Goal: Information Seeking & Learning: Understand process/instructions

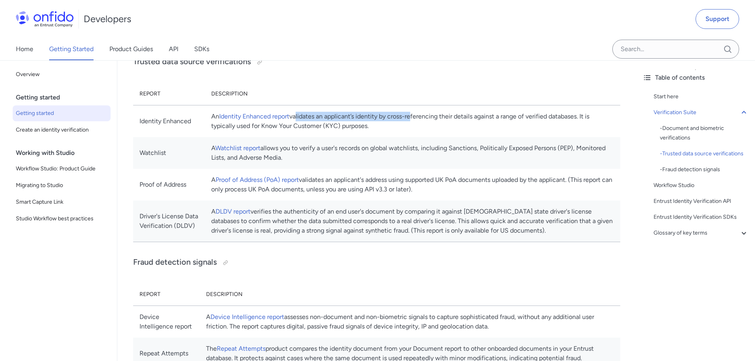
drag, startPoint x: 330, startPoint y: 115, endPoint x: 444, endPoint y: 117, distance: 113.8
click at [444, 117] on td "An Identity Enhanced report validates an applicant’s identity by cross-referenc…" at bounding box center [412, 121] width 415 height 32
drag, startPoint x: 330, startPoint y: 146, endPoint x: 410, endPoint y: 148, distance: 80.5
click at [410, 148] on td "A Watchlist report allows you to verify a user's records on global watchlists, …" at bounding box center [412, 153] width 415 height 32
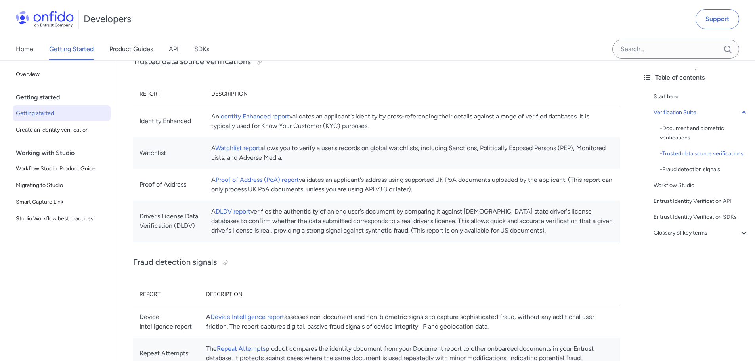
click at [411, 155] on td "A Watchlist report allows you to verify a user's records on global watchlists, …" at bounding box center [412, 153] width 415 height 32
drag, startPoint x: 411, startPoint y: 155, endPoint x: 306, endPoint y: 145, distance: 105.5
click at [308, 145] on td "A Watchlist report allows you to verify a user's records on global watchlists, …" at bounding box center [412, 153] width 415 height 32
click at [305, 145] on td "A Watchlist report allows you to verify a user's records on global watchlists, …" at bounding box center [412, 153] width 415 height 32
drag, startPoint x: 297, startPoint y: 147, endPoint x: 360, endPoint y: 159, distance: 63.8
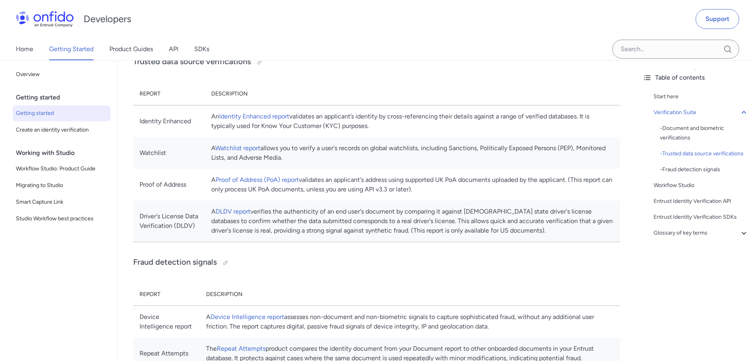
click at [359, 159] on td "A Watchlist report allows you to verify a user's records on global watchlists, …" at bounding box center [412, 153] width 415 height 32
click at [360, 160] on td "A Watchlist report allows you to verify a user's records on global watchlists, …" at bounding box center [412, 153] width 415 height 32
click at [355, 159] on td "A Watchlist report allows you to verify a user's records on global watchlists, …" at bounding box center [412, 153] width 415 height 32
drag, startPoint x: 356, startPoint y: 158, endPoint x: 293, endPoint y: 151, distance: 63.8
click at [293, 151] on td "A Watchlist report allows you to verify a user's records on global watchlists, …" at bounding box center [412, 153] width 415 height 32
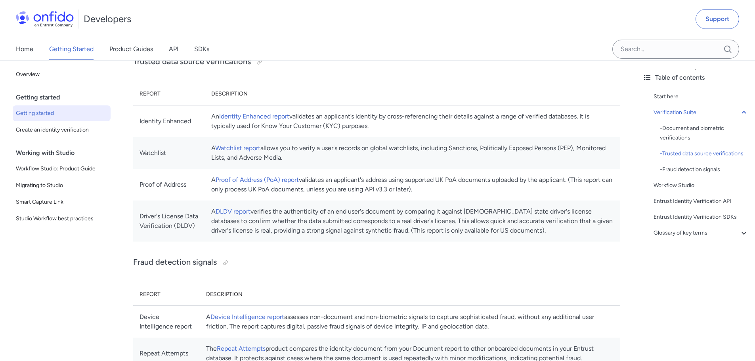
click at [305, 143] on td "A Watchlist report allows you to verify a user's records on global watchlists, …" at bounding box center [412, 153] width 415 height 32
drag, startPoint x: 296, startPoint y: 150, endPoint x: 355, endPoint y: 159, distance: 59.2
click at [355, 159] on td "A Watchlist report allows you to verify a user's records on global watchlists, …" at bounding box center [412, 153] width 415 height 32
drag, startPoint x: 348, startPoint y: 160, endPoint x: 297, endPoint y: 147, distance: 53.1
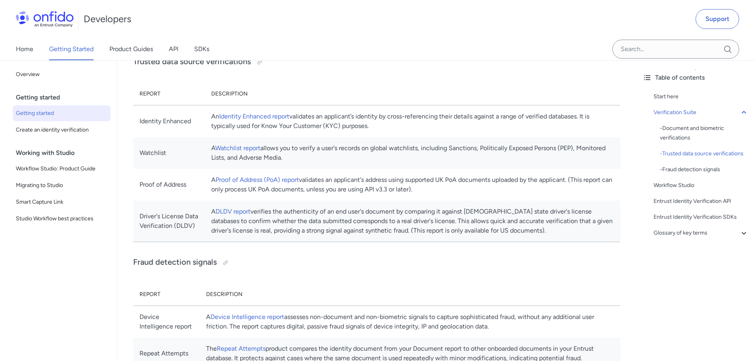
click at [297, 147] on td "A Watchlist report allows you to verify a user's records on global watchlists, …" at bounding box center [412, 153] width 415 height 32
click at [319, 149] on td "A Watchlist report allows you to verify a user's records on global watchlists, …" at bounding box center [412, 153] width 415 height 32
drag, startPoint x: 347, startPoint y: 160, endPoint x: 301, endPoint y: 147, distance: 47.7
click at [300, 147] on td "A Watchlist report allows you to verify a user's records on global watchlists, …" at bounding box center [412, 153] width 415 height 32
click at [331, 147] on td "A Watchlist report allows you to verify a user's records on global watchlists, …" at bounding box center [412, 153] width 415 height 32
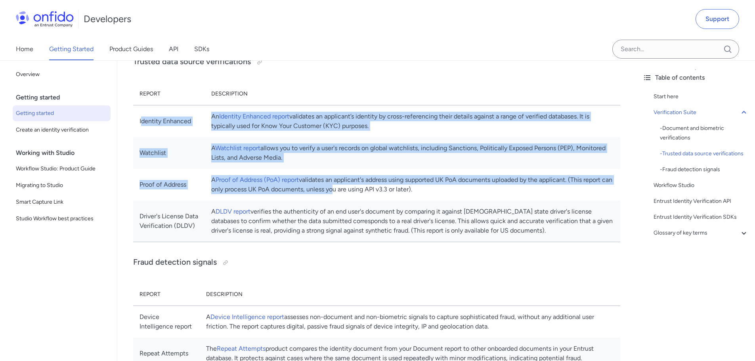
drag, startPoint x: 168, startPoint y: 121, endPoint x: 409, endPoint y: 199, distance: 253.8
click at [409, 198] on tbody "Identity Enhanced An Identity Enhanced report validates an applicant’s identity…" at bounding box center [376, 173] width 487 height 137
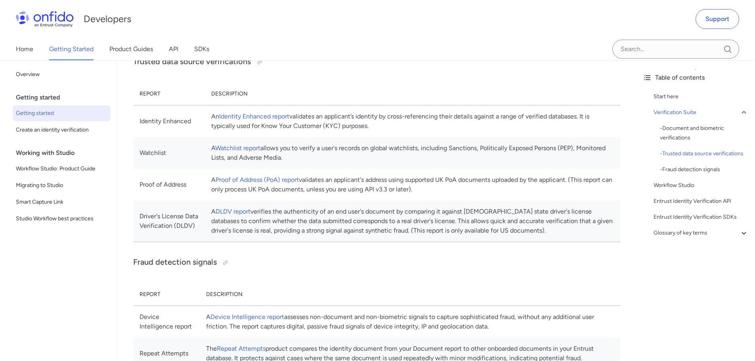
click at [409, 214] on td "A DLDV report verifies the authenticity of an end user's document by comparing …" at bounding box center [412, 222] width 415 height 42
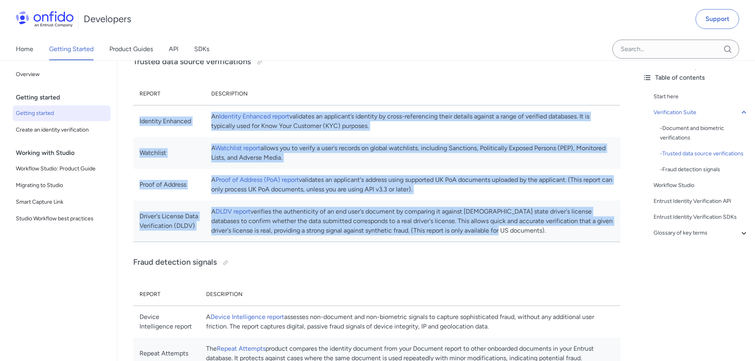
drag, startPoint x: 525, startPoint y: 225, endPoint x: 224, endPoint y: 129, distance: 316.5
click at [135, 114] on tbody "Identity Enhanced An Identity Enhanced report validates an applicant’s identity…" at bounding box center [376, 173] width 487 height 137
click at [509, 130] on td "An Identity Enhanced report validates an applicant’s identity by cross-referenc…" at bounding box center [412, 121] width 415 height 32
click at [499, 128] on td "An Identity Enhanced report validates an applicant’s identity by cross-referenc…" at bounding box center [412, 121] width 415 height 32
drag, startPoint x: 589, startPoint y: 230, endPoint x: 131, endPoint y: 120, distance: 471.2
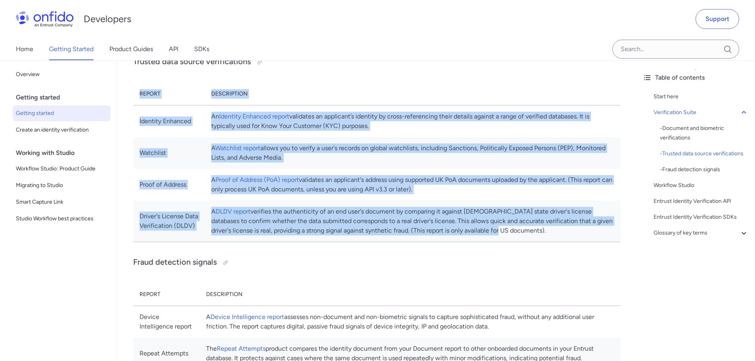
click at [438, 117] on td "An Identity Enhanced report validates an applicant’s identity by cross-referenc…" at bounding box center [412, 121] width 415 height 32
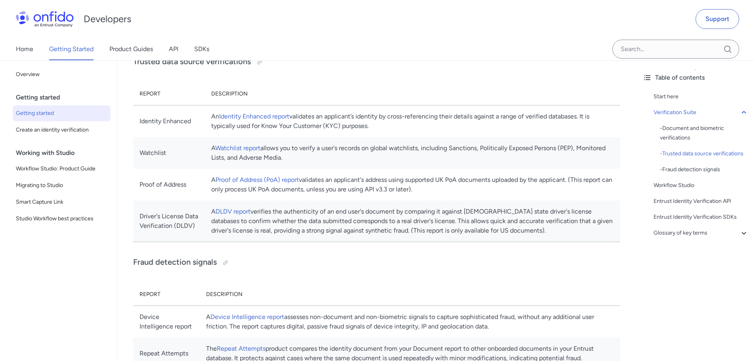
click at [441, 119] on td "An Identity Enhanced report validates an applicant’s identity by cross-referenc…" at bounding box center [412, 121] width 415 height 32
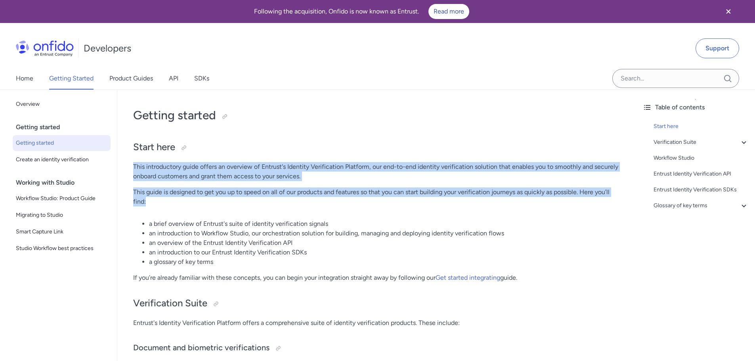
drag, startPoint x: 134, startPoint y: 164, endPoint x: 390, endPoint y: 208, distance: 260.4
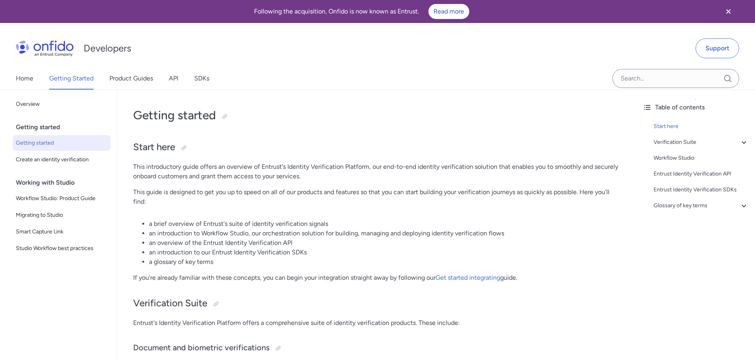
click at [383, 221] on li "a brief overview of Entrust's suite of identity verification signals" at bounding box center [384, 224] width 471 height 10
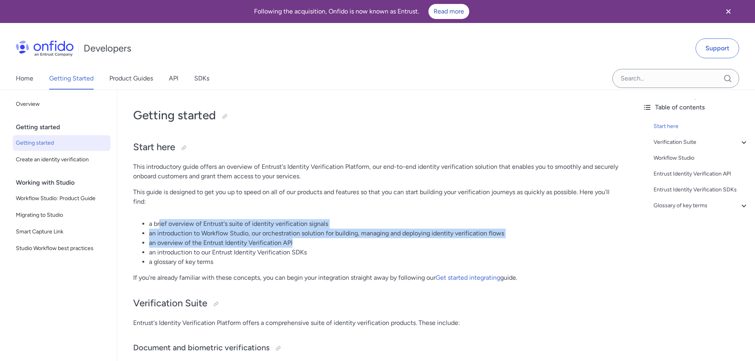
drag, startPoint x: 159, startPoint y: 225, endPoint x: 302, endPoint y: 265, distance: 148.6
click at [304, 250] on ul "a brief overview of Entrust's suite of identity verification signals an introdu…" at bounding box center [376, 243] width 487 height 48
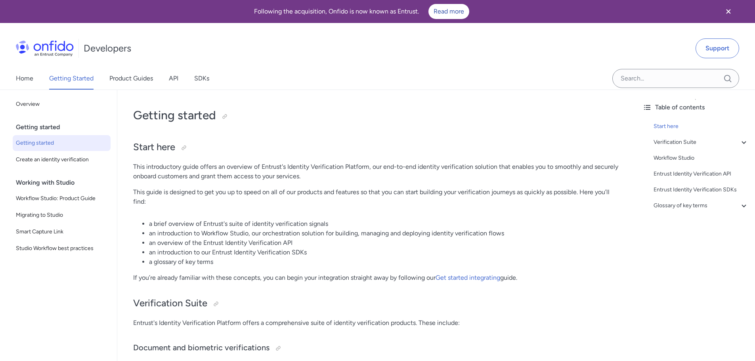
click at [300, 266] on li "a glossary of key terms" at bounding box center [384, 262] width 471 height 10
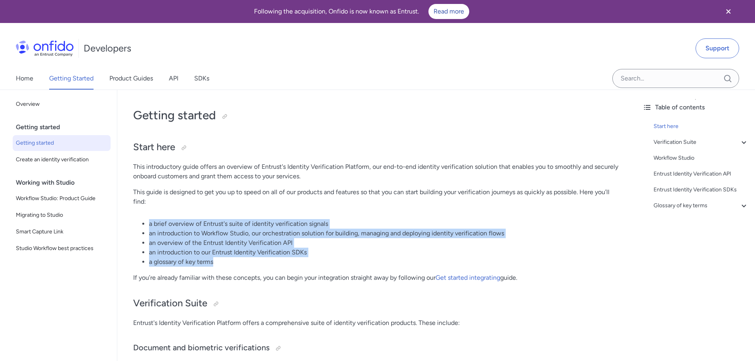
drag, startPoint x: 222, startPoint y: 264, endPoint x: 135, endPoint y: 216, distance: 99.7
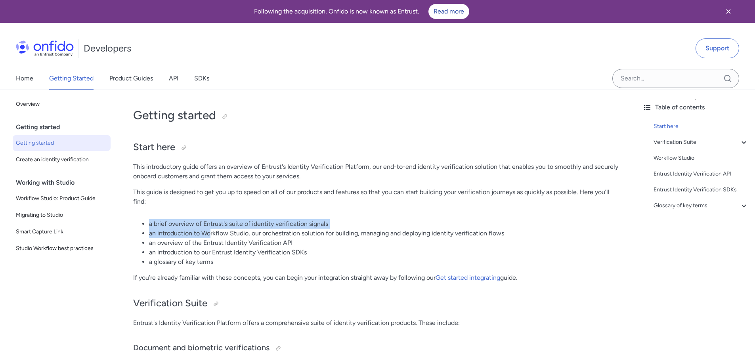
drag, startPoint x: 147, startPoint y: 222, endPoint x: 249, endPoint y: 238, distance: 103.2
click at [231, 231] on ul "a brief overview of Entrust's suite of identity verification signals an introdu…" at bounding box center [376, 243] width 487 height 48
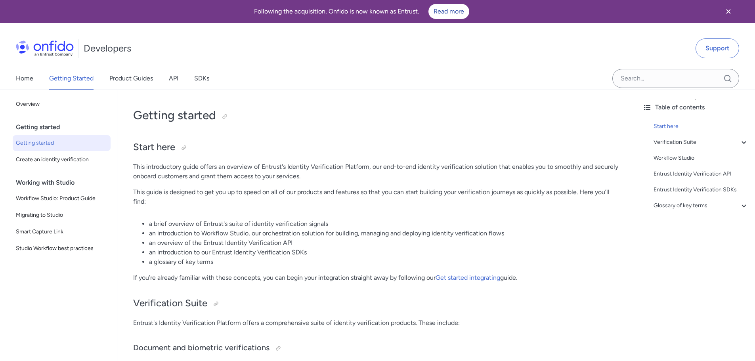
click at [263, 237] on ul "a brief overview of Entrust's suite of identity verification signals an introdu…" at bounding box center [376, 243] width 487 height 48
click at [274, 238] on li "an overview of the Entrust Identity Verification API" at bounding box center [384, 243] width 471 height 10
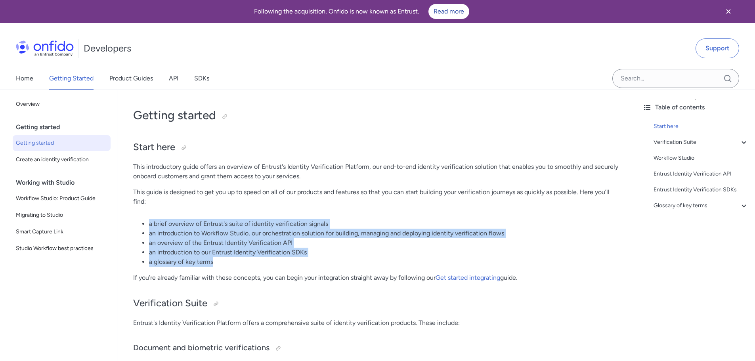
drag, startPoint x: 220, startPoint y: 265, endPoint x: 149, endPoint y: 222, distance: 83.1
click at [149, 222] on ul "a brief overview of Entrust's suite of identity verification signals an introdu…" at bounding box center [376, 243] width 487 height 48
click at [157, 223] on li "a brief overview of Entrust's suite of identity verification signals" at bounding box center [384, 224] width 471 height 10
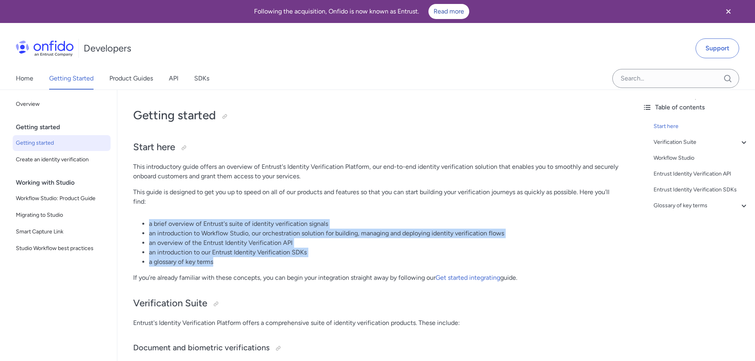
drag, startPoint x: 157, startPoint y: 224, endPoint x: 224, endPoint y: 264, distance: 77.5
click at [224, 264] on ul "a brief overview of Entrust's suite of identity verification signals an introdu…" at bounding box center [376, 243] width 487 height 48
click at [227, 264] on li "a glossary of key terms" at bounding box center [384, 262] width 471 height 10
click at [224, 263] on li "a glossary of key terms" at bounding box center [384, 262] width 471 height 10
drag, startPoint x: 234, startPoint y: 262, endPoint x: 140, endPoint y: 220, distance: 102.9
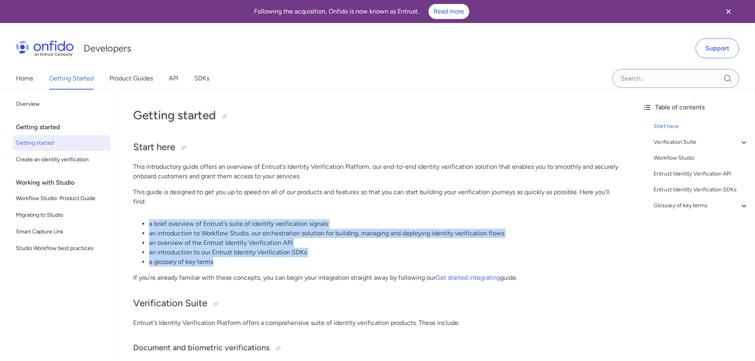
click at [140, 220] on ul "a brief overview of Entrust's suite of identity verification signals an introdu…" at bounding box center [376, 243] width 487 height 48
click at [180, 226] on li "a brief overview of Entrust's suite of identity verification signals" at bounding box center [384, 224] width 471 height 10
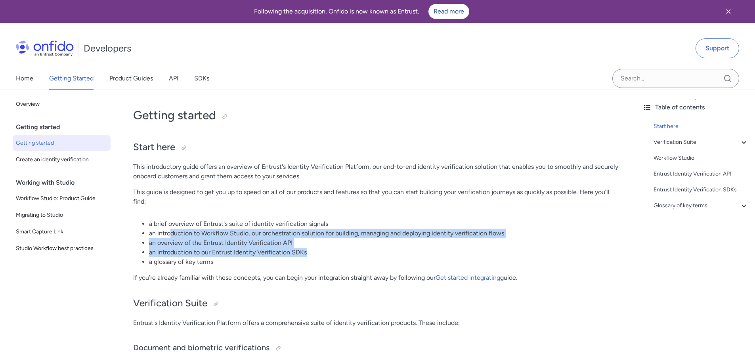
drag, startPoint x: 314, startPoint y: 251, endPoint x: 170, endPoint y: 233, distance: 145.0
click at [171, 234] on ul "a brief overview of Entrust's suite of identity verification signals an introdu…" at bounding box center [376, 243] width 487 height 48
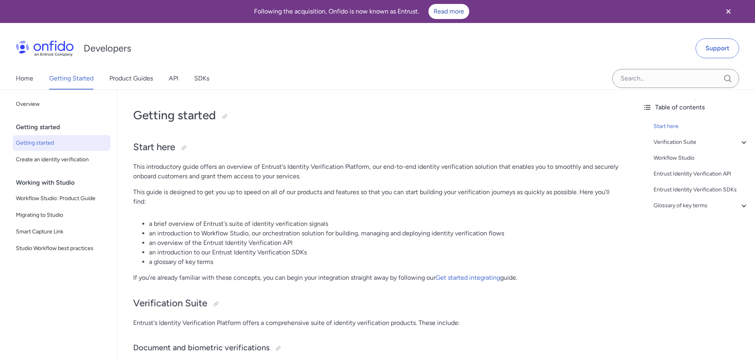
click at [167, 232] on li "an introduction to Workflow Studio, our orchestration solution for building, ma…" at bounding box center [384, 234] width 471 height 10
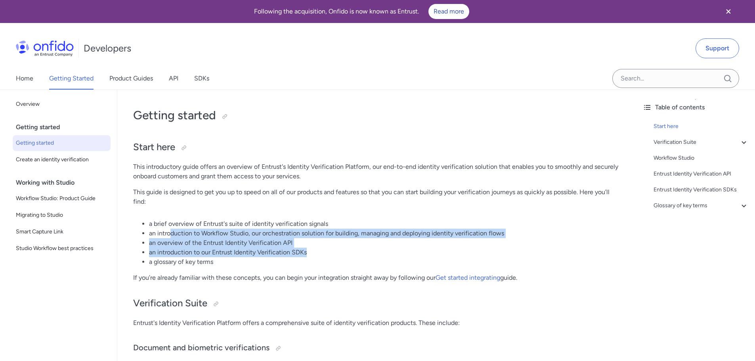
drag, startPoint x: 170, startPoint y: 233, endPoint x: 338, endPoint y: 253, distance: 169.7
click at [338, 253] on ul "a brief overview of Entrust's suite of identity verification signals an introdu…" at bounding box center [376, 243] width 487 height 48
click at [338, 253] on li "an introduction to our Entrust Identity Verification SDKs" at bounding box center [384, 253] width 471 height 10
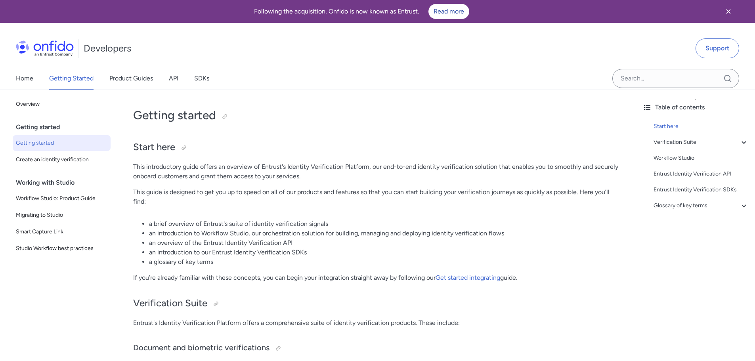
click at [356, 197] on p "This guide is designed to get you up to speed on all of our products and featur…" at bounding box center [376, 196] width 487 height 19
click at [73, 159] on span "Create an identity verification" at bounding box center [62, 160] width 92 height 10
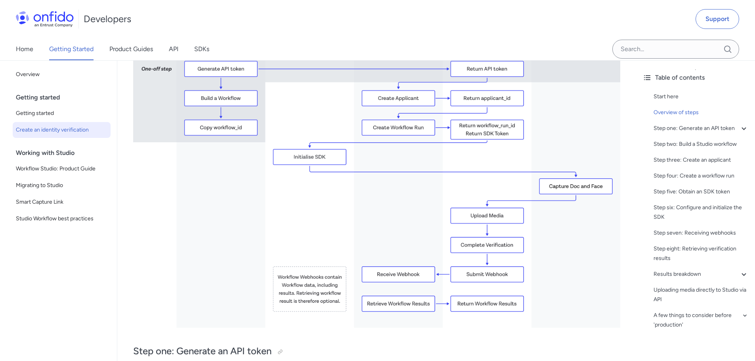
scroll to position [208, 0]
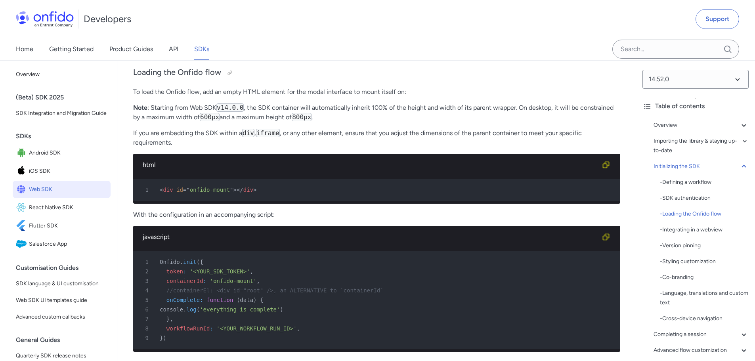
click at [290, 97] on p "To load the Onfido flow, add an empty HTML element for the modal interface to m…" at bounding box center [376, 92] width 487 height 10
drag, startPoint x: 408, startPoint y: 46, endPoint x: 388, endPoint y: 32, distance: 24.2
click at [408, 42] on div "Home Getting Started Product Guides API SDKs" at bounding box center [377, 49] width 755 height 22
